Goal: Task Accomplishment & Management: Manage account settings

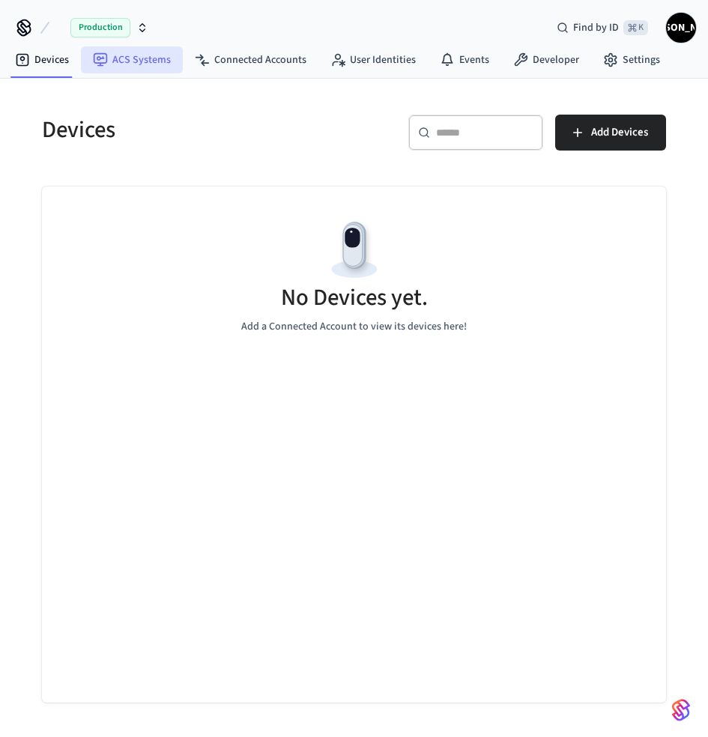
click at [138, 64] on link "ACS Systems" at bounding box center [132, 59] width 102 height 27
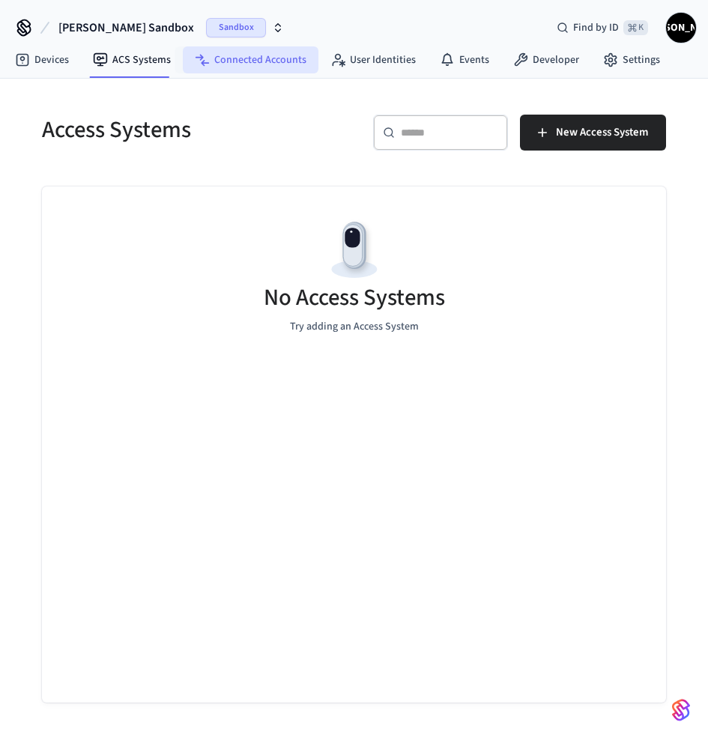
click at [261, 59] on link "Connected Accounts" at bounding box center [251, 59] width 136 height 27
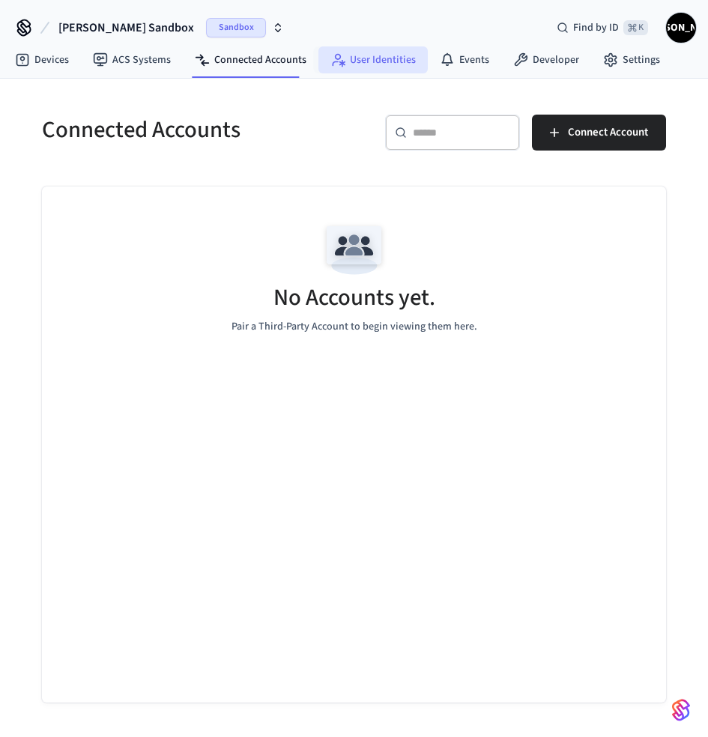
click at [408, 58] on link "User Identities" at bounding box center [372, 59] width 109 height 27
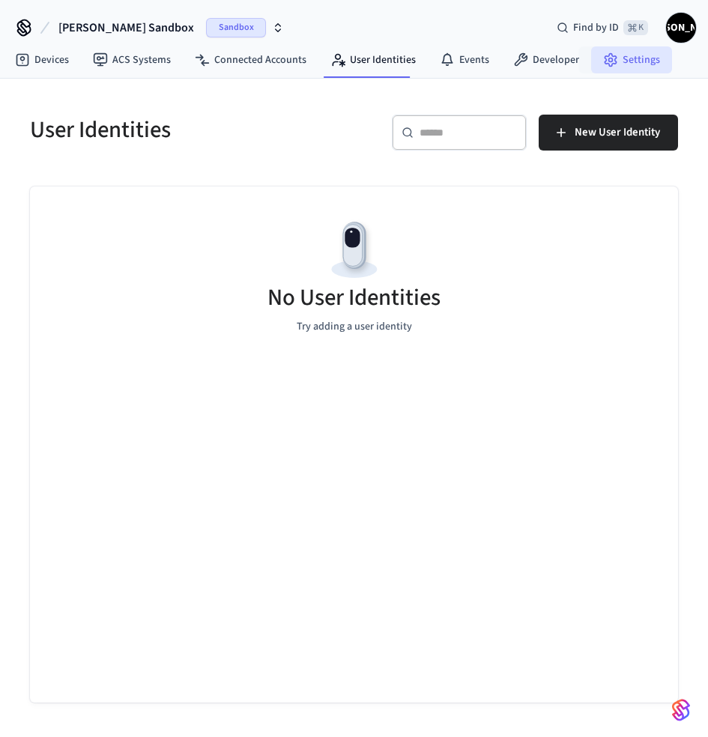
click at [611, 57] on link "Settings" at bounding box center [631, 59] width 81 height 27
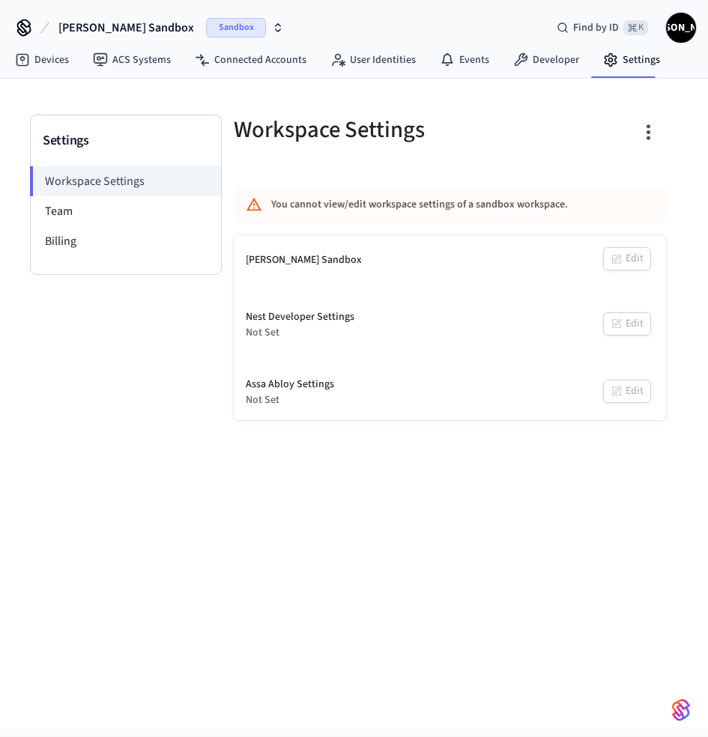
click at [133, 29] on span "[PERSON_NAME] Sandbox" at bounding box center [126, 28] width 136 height 18
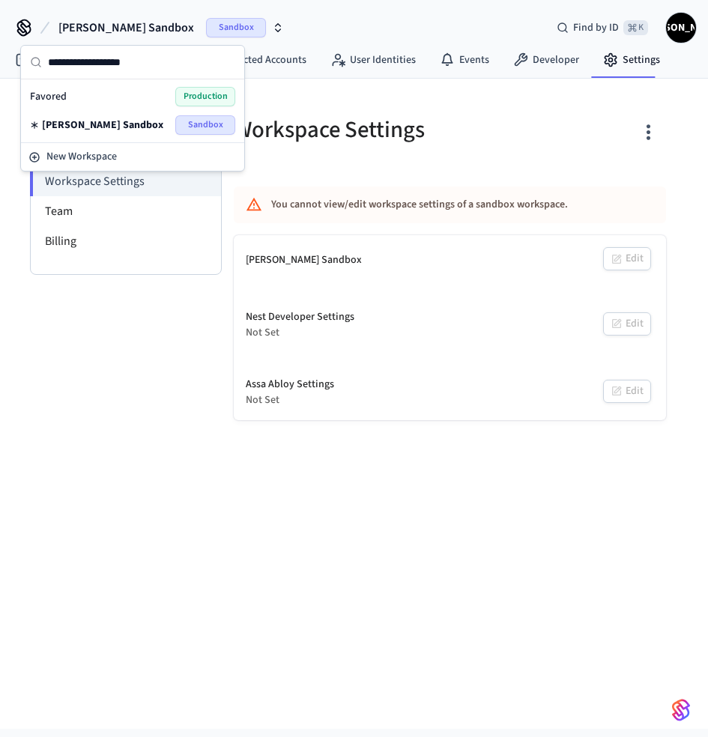
click at [113, 93] on div "Favored Production" at bounding box center [132, 96] width 205 height 19
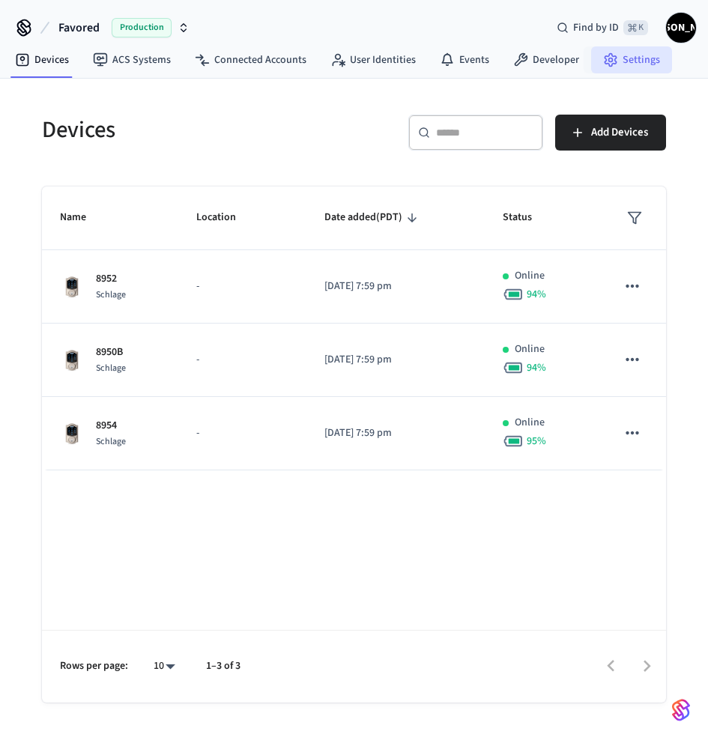
click at [638, 59] on link "Settings" at bounding box center [631, 59] width 81 height 27
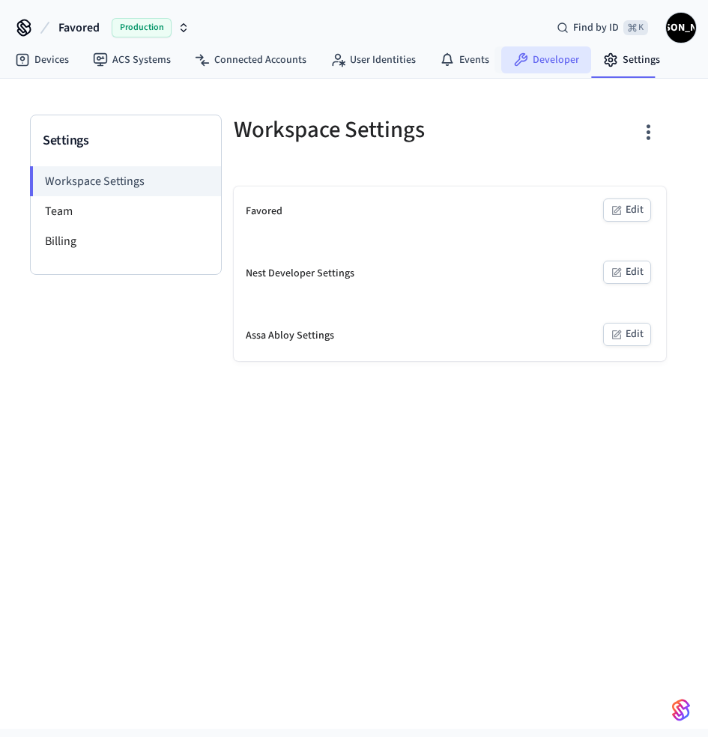
click at [559, 67] on link "Developer" at bounding box center [546, 59] width 90 height 27
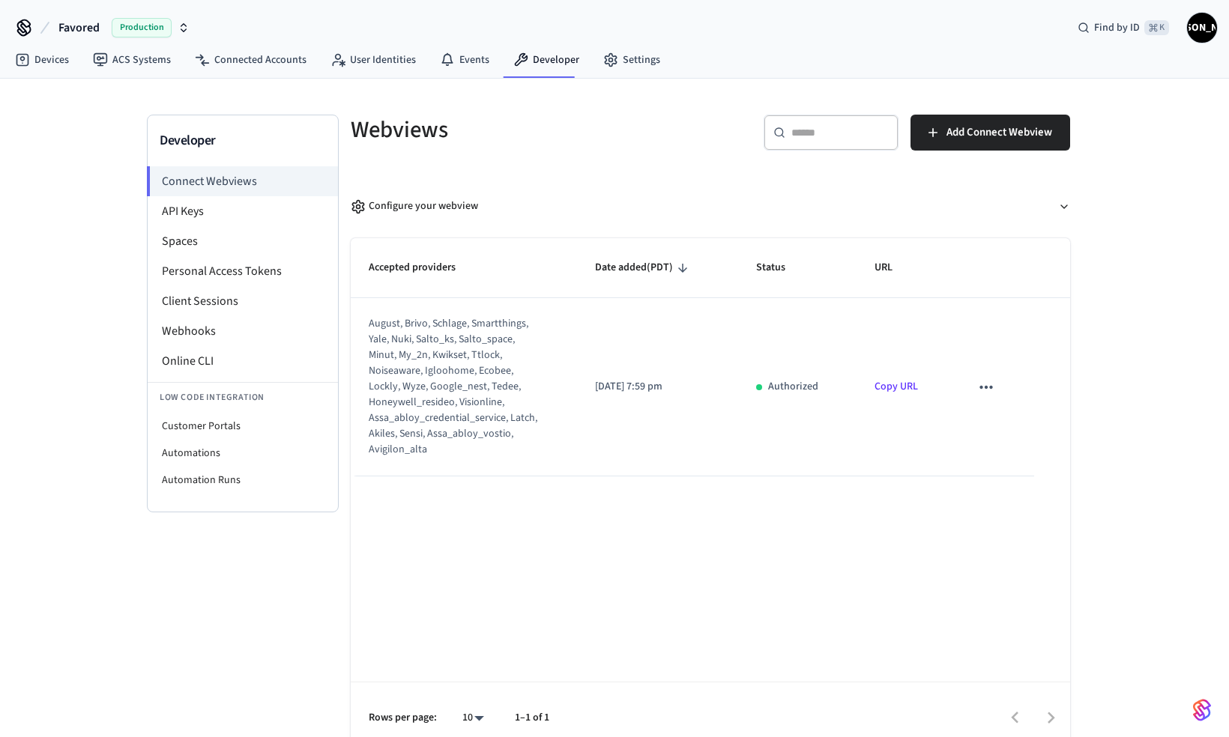
click at [707, 393] on icon "sticky table" at bounding box center [985, 387] width 19 height 19
click at [707, 393] on div at bounding box center [614, 368] width 1229 height 737
click at [241, 301] on li "Client Sessions" at bounding box center [243, 301] width 190 height 30
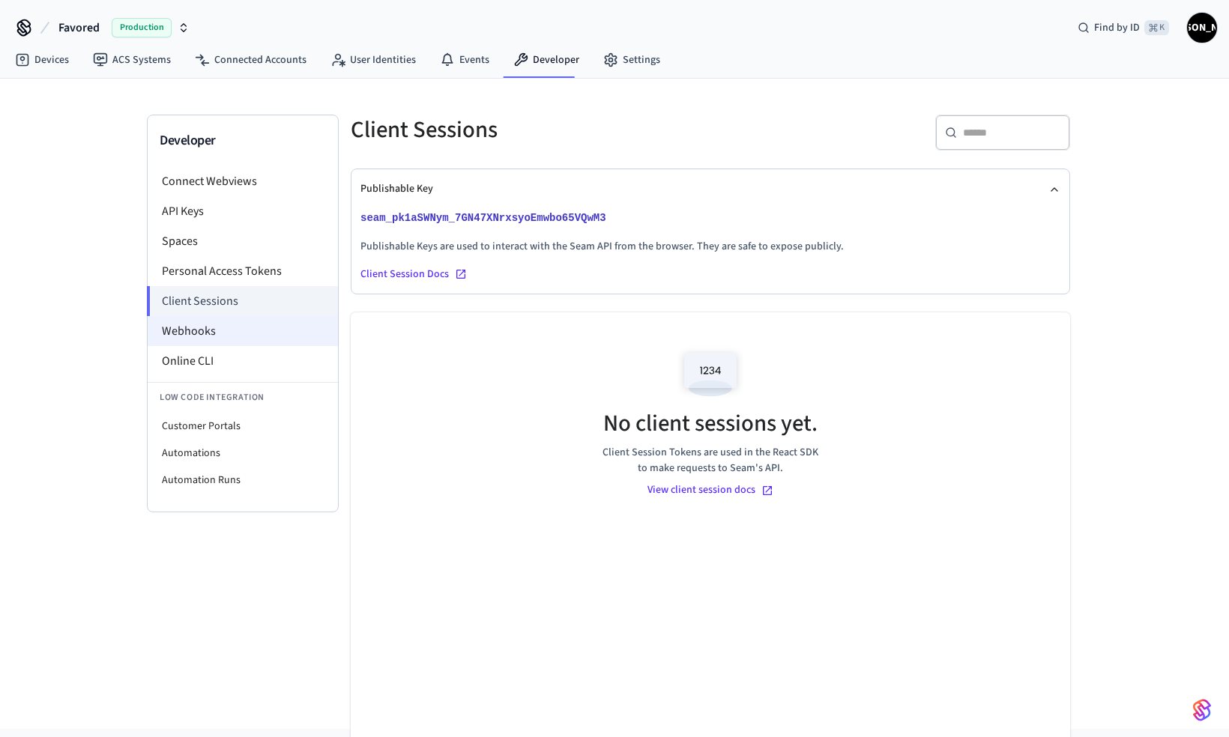
click at [235, 329] on li "Webhooks" at bounding box center [243, 331] width 190 height 30
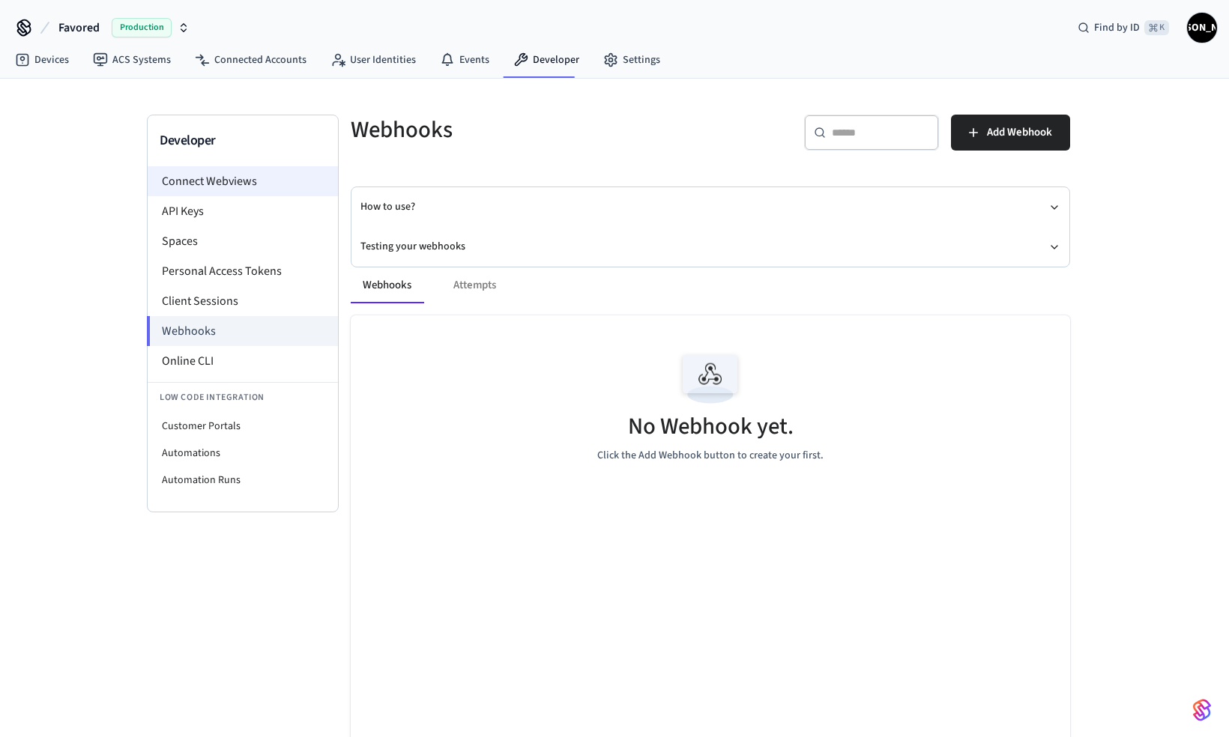
click at [233, 178] on li "Connect Webviews" at bounding box center [243, 181] width 190 height 30
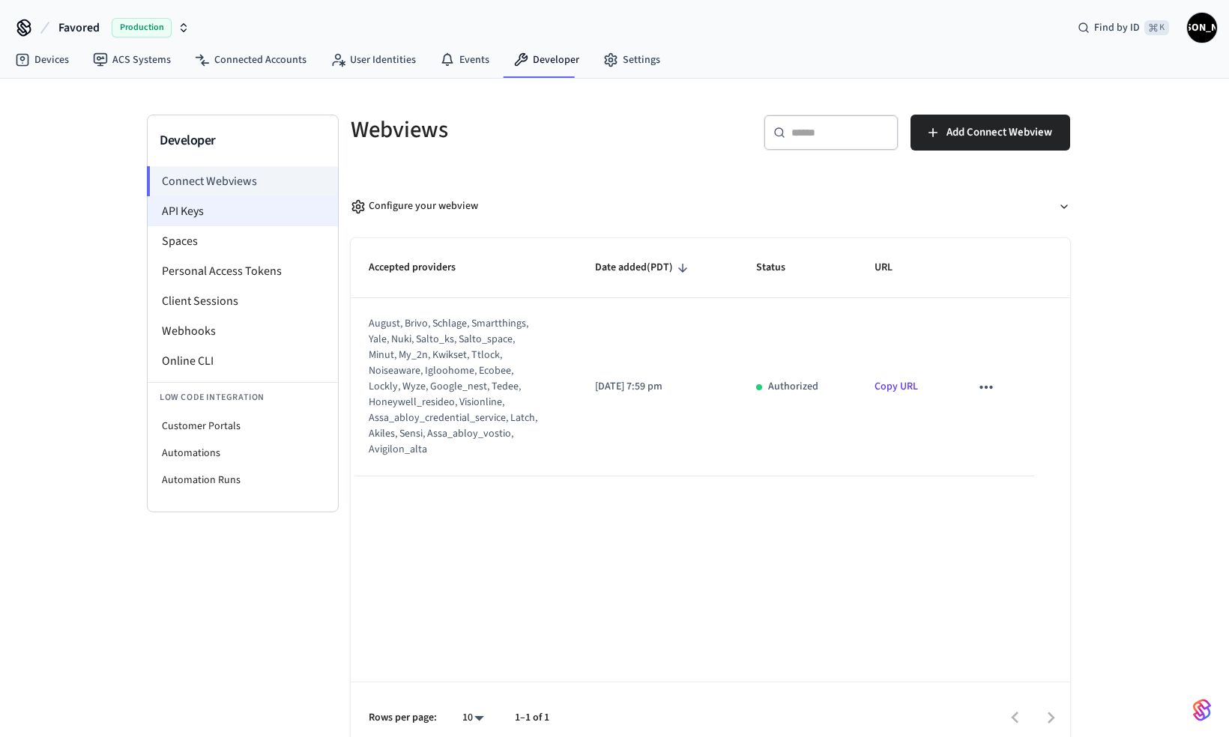
click at [233, 218] on li "API Keys" at bounding box center [243, 211] width 190 height 30
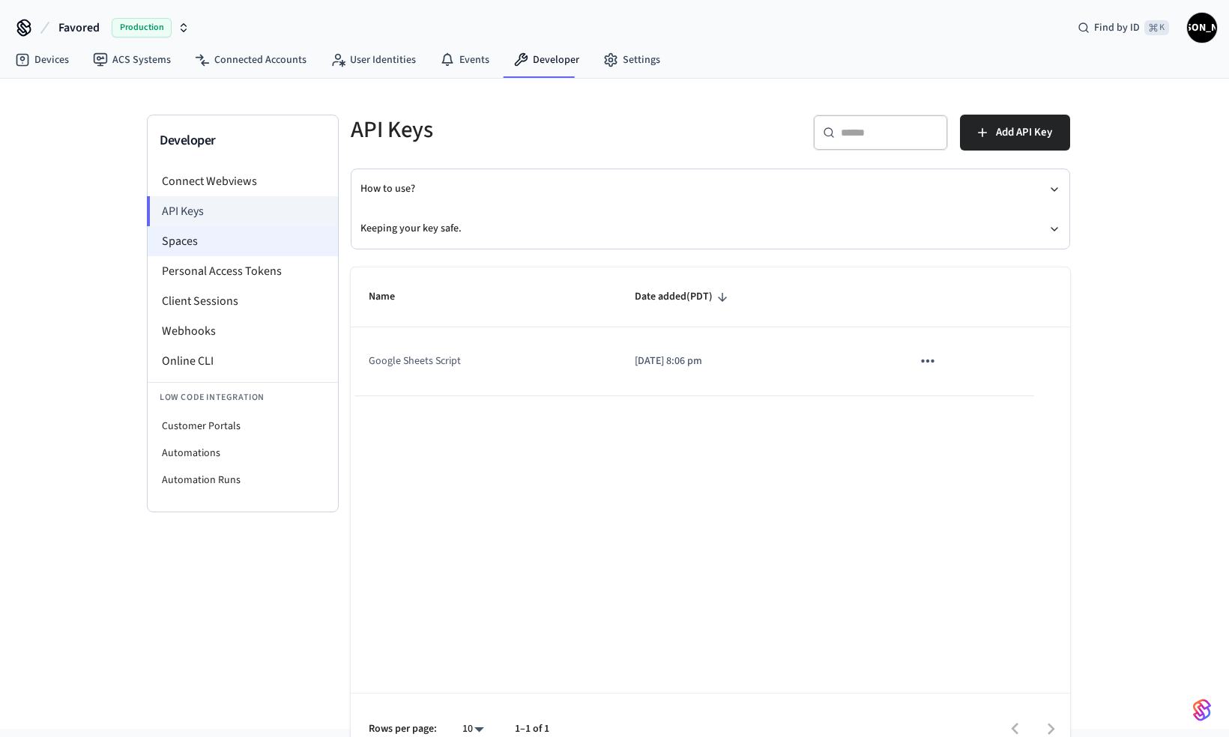
click at [236, 242] on li "Spaces" at bounding box center [243, 241] width 190 height 30
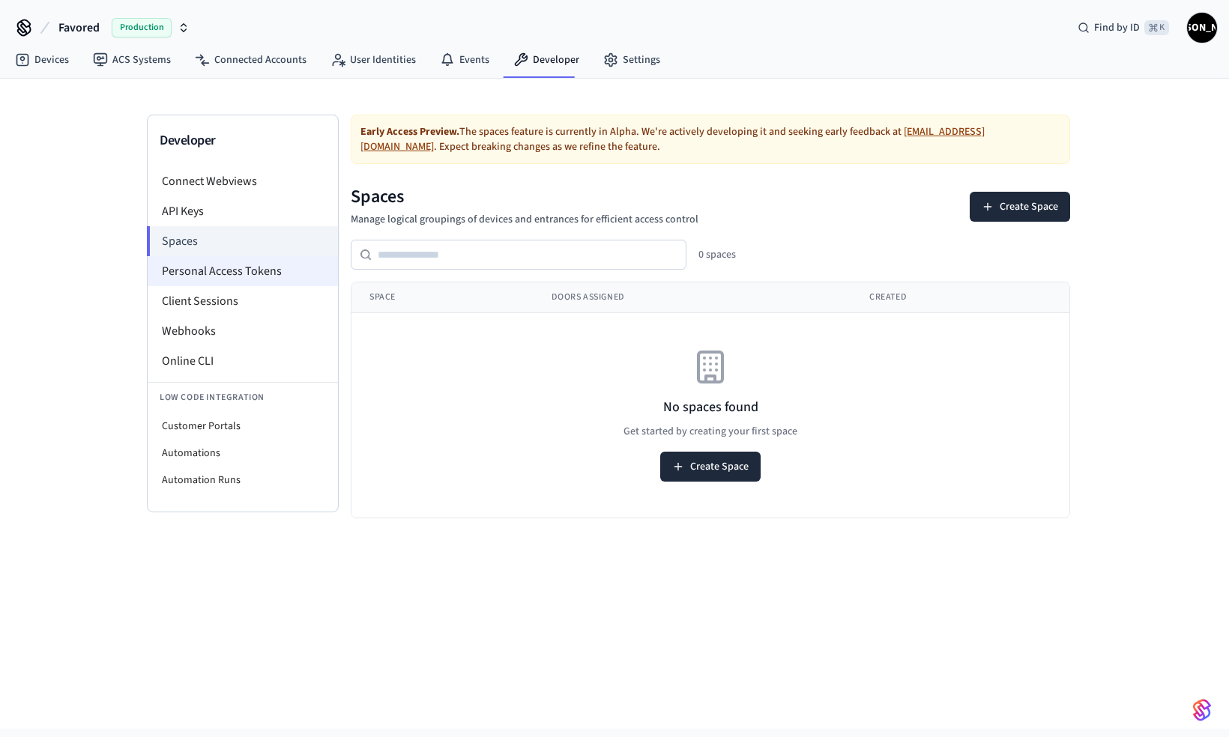
click at [237, 276] on li "Personal Access Tokens" at bounding box center [243, 271] width 190 height 30
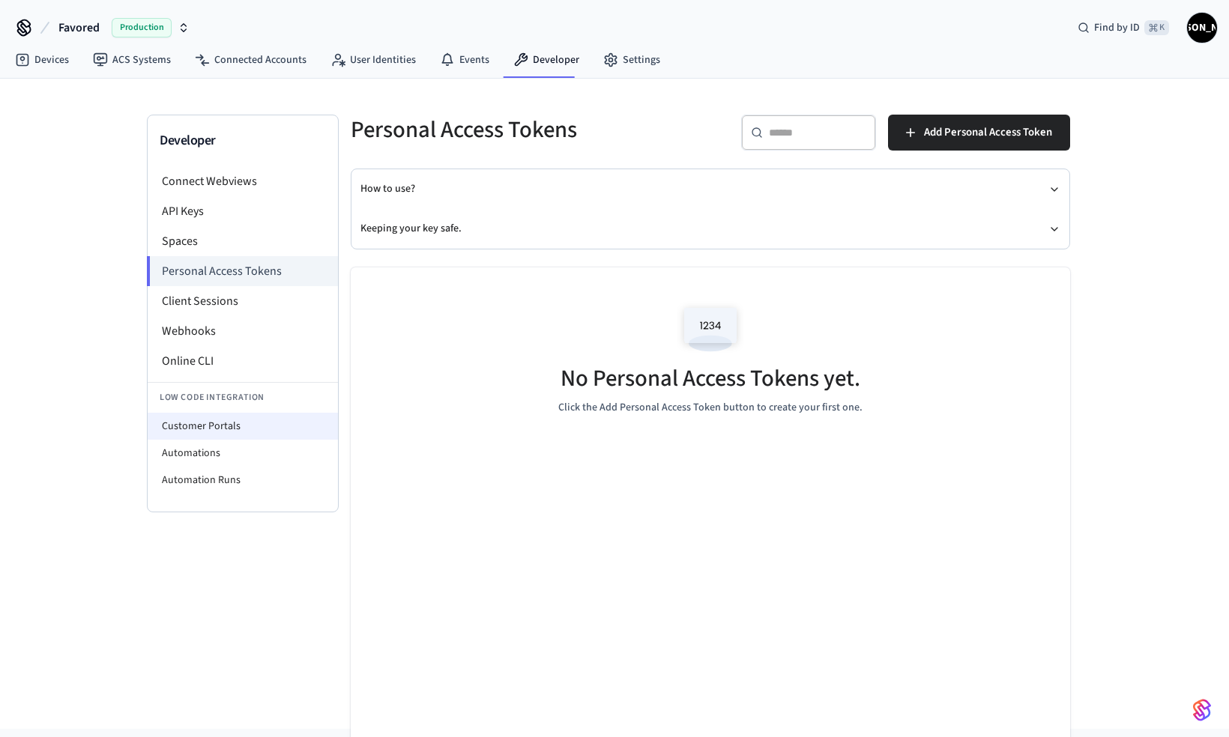
click at [242, 426] on li "Customer Portals" at bounding box center [243, 426] width 190 height 27
select select "**********"
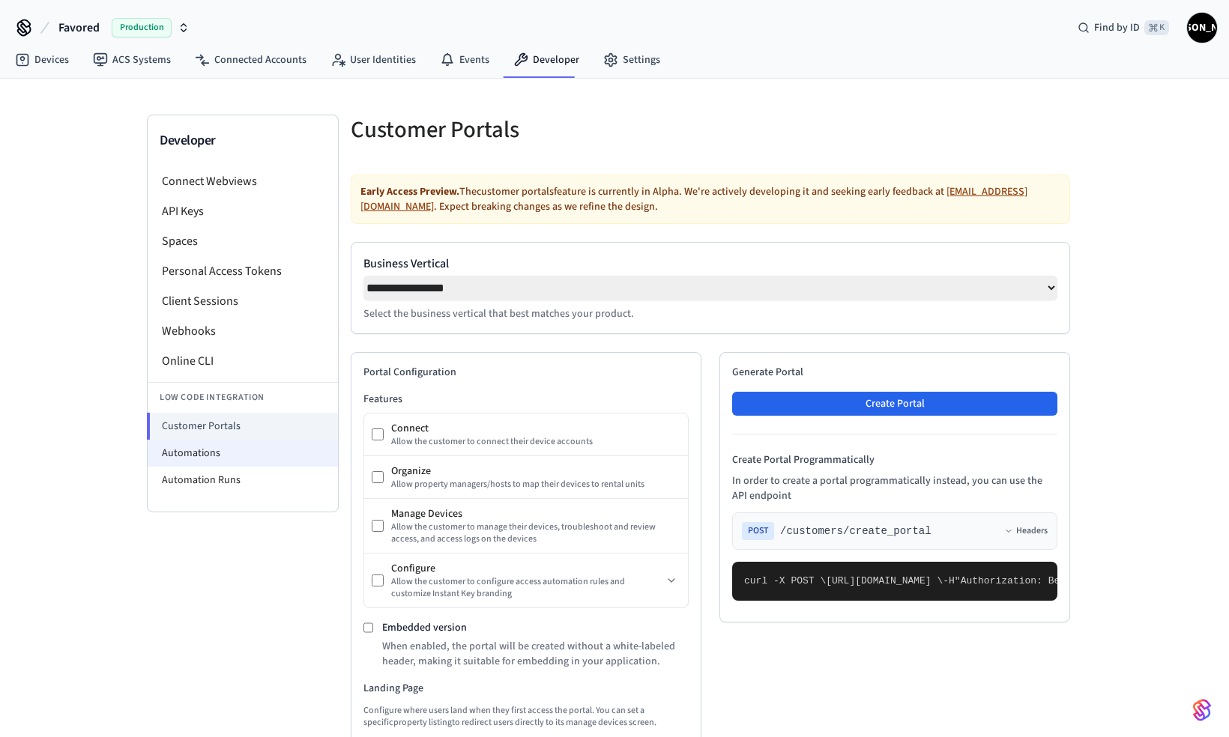
click at [244, 456] on li "Automations" at bounding box center [243, 453] width 190 height 27
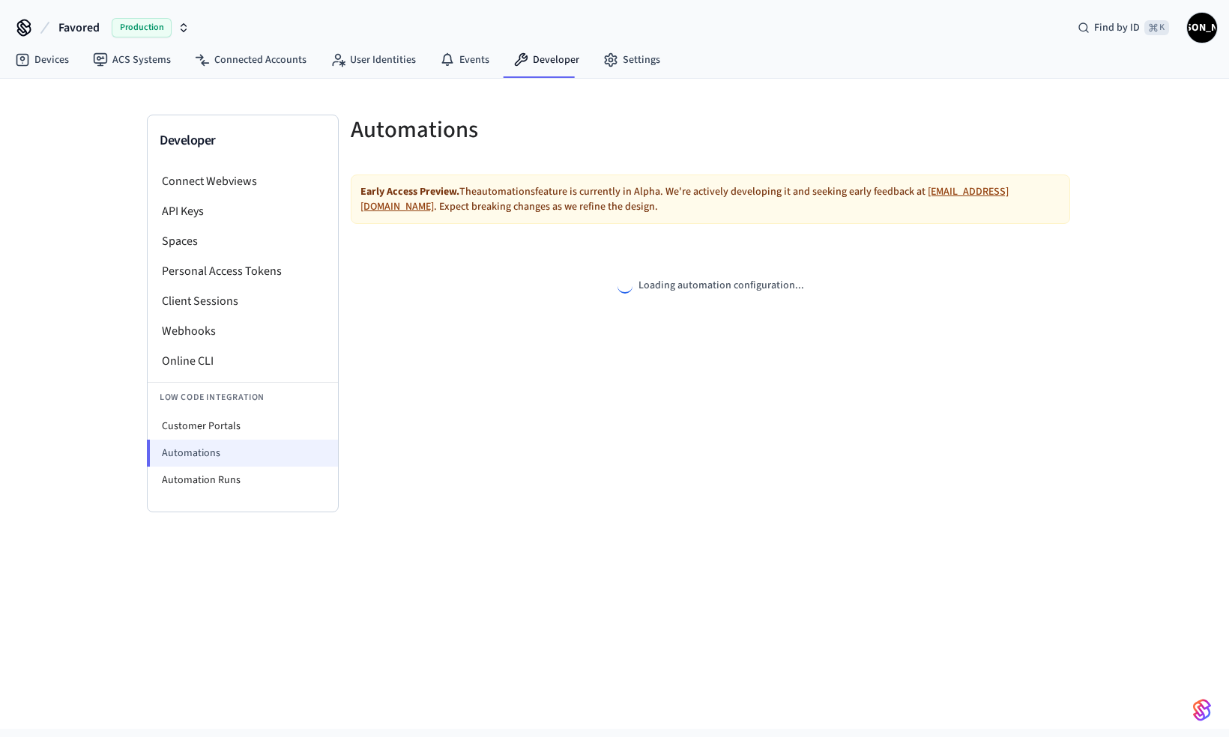
select select "**********"
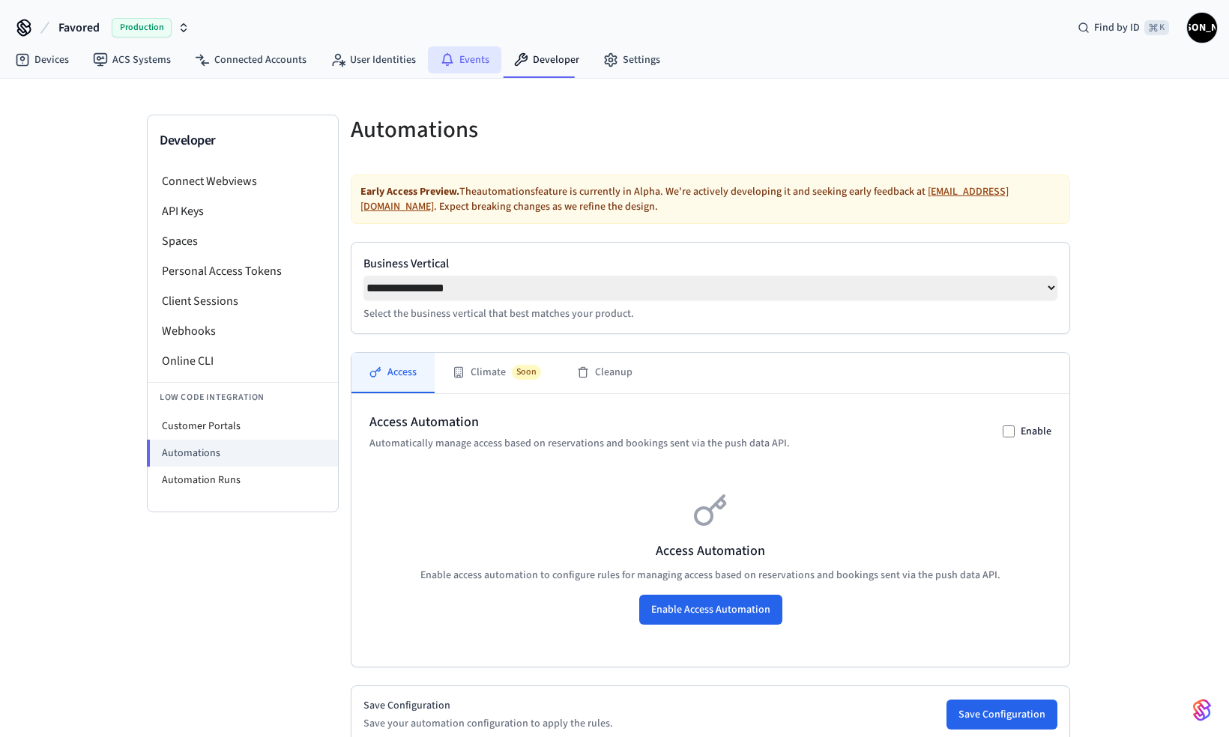
click at [464, 57] on link "Events" at bounding box center [464, 59] width 73 height 27
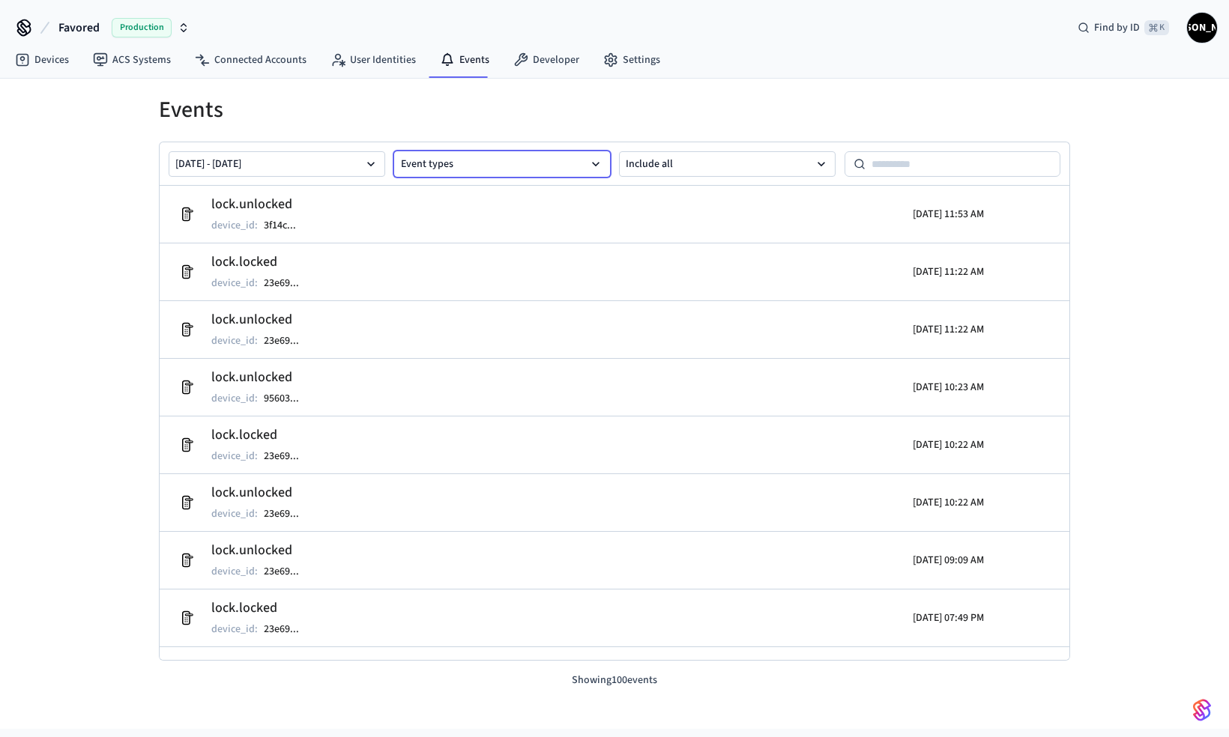
click at [487, 152] on button "Event types" at bounding box center [502, 163] width 217 height 25
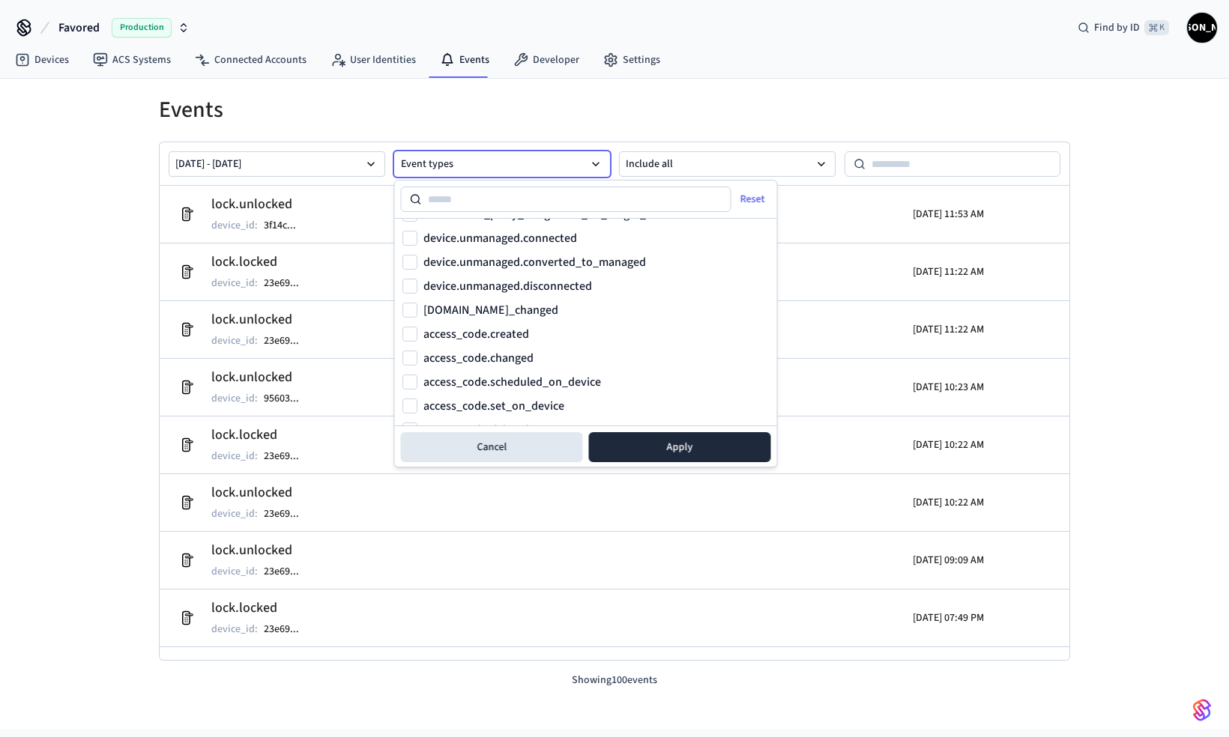
scroll to position [475, 0]
click at [471, 307] on label "access_code.created" at bounding box center [476, 310] width 106 height 12
click at [417, 307] on button "access_code.created" at bounding box center [409, 310] width 15 height 15
click at [474, 335] on label "access_code.changed" at bounding box center [478, 334] width 110 height 12
click at [417, 335] on button "access_code.changed" at bounding box center [409, 334] width 15 height 15
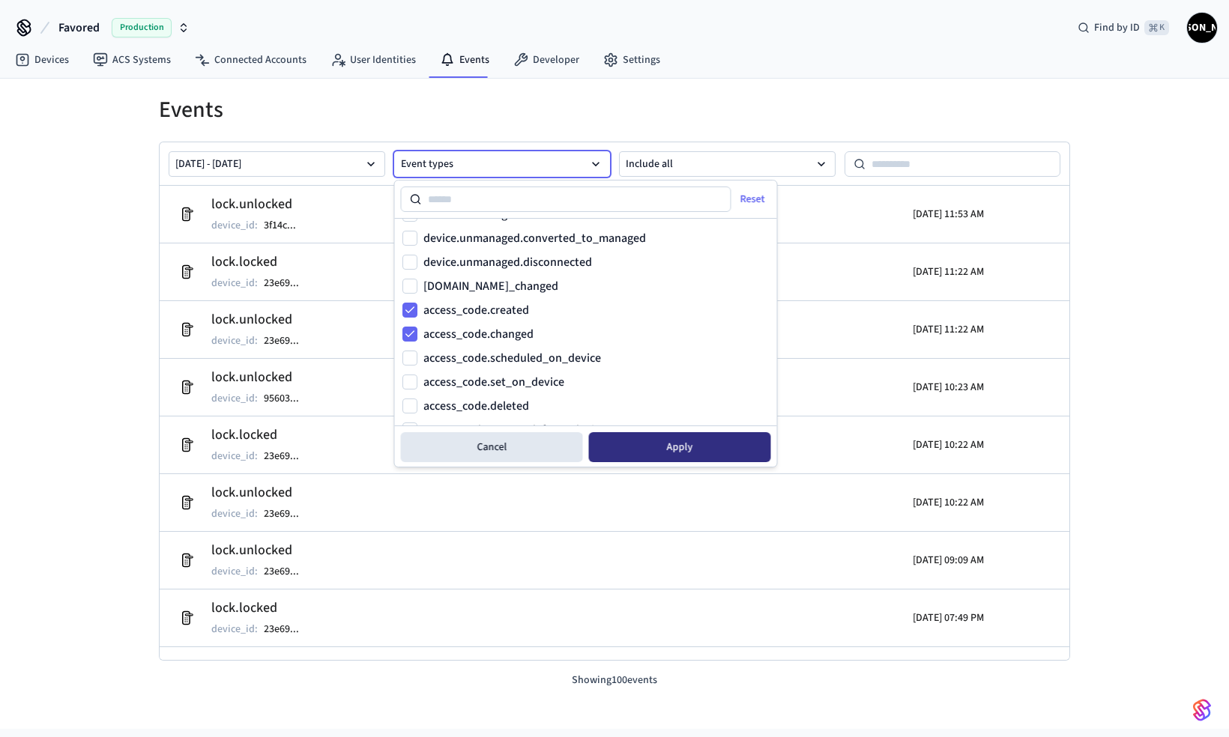
click at [644, 443] on button "Apply" at bounding box center [680, 447] width 182 height 30
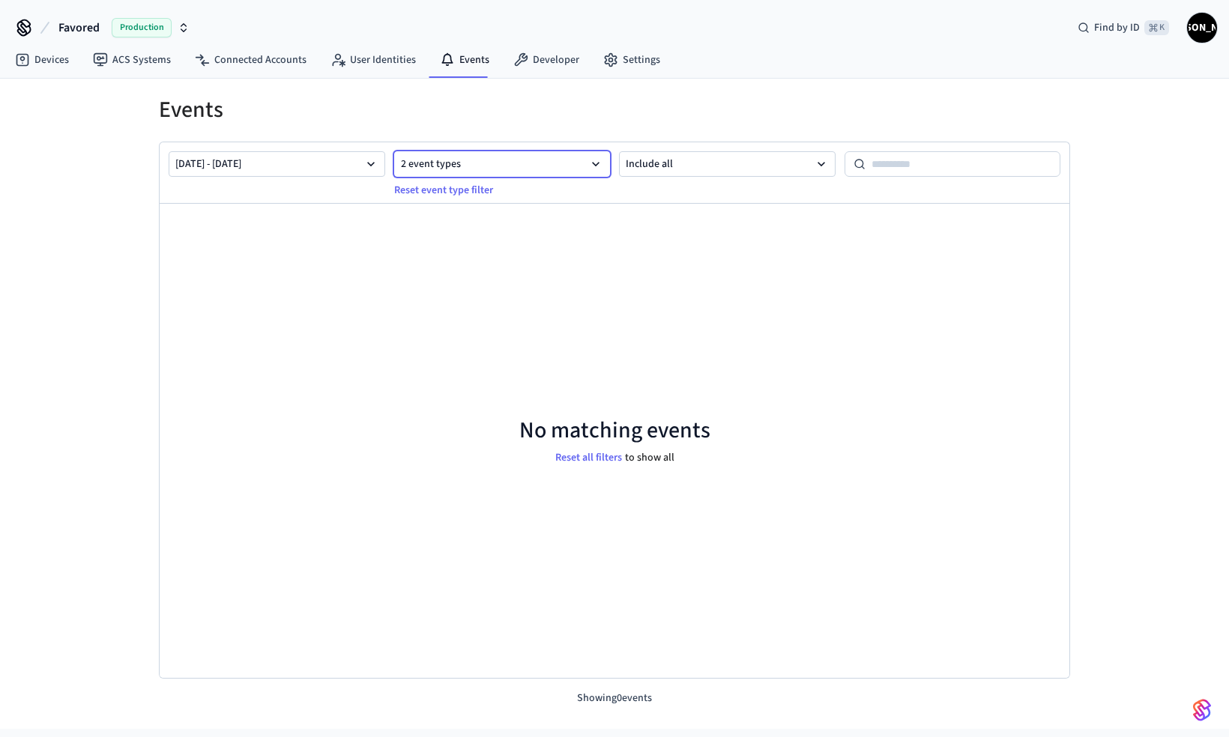
click at [588, 166] on icon "button" at bounding box center [595, 164] width 15 height 15
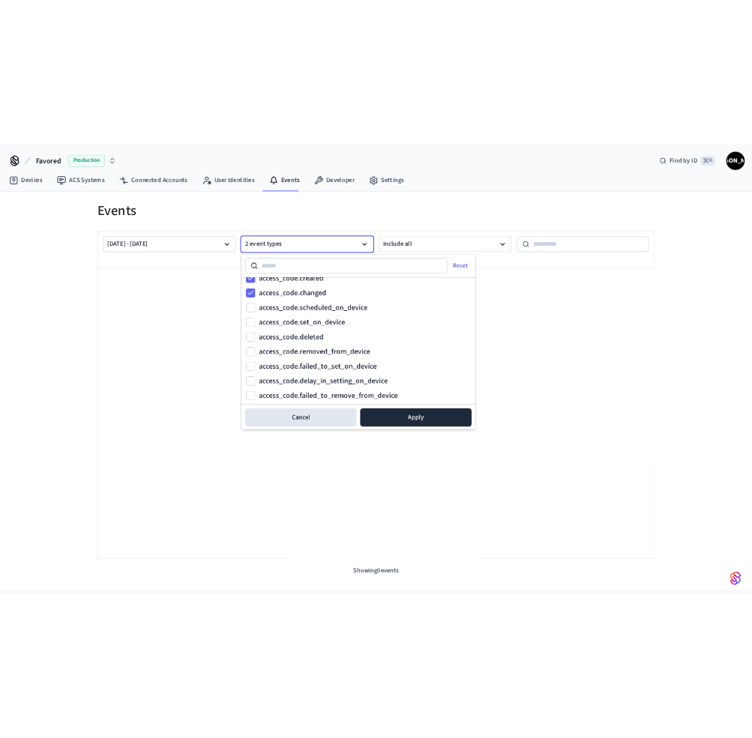
scroll to position [551, 0]
